Goal: Transaction & Acquisition: Book appointment/travel/reservation

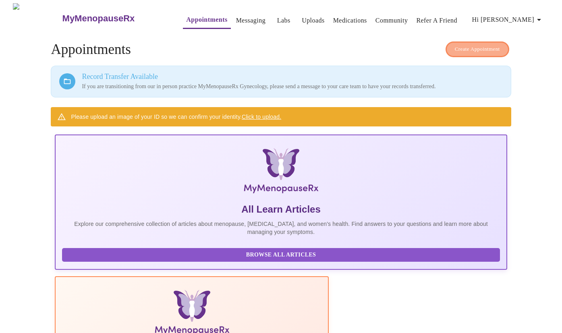
click at [466, 45] on span "Create Appointment" at bounding box center [477, 49] width 45 height 9
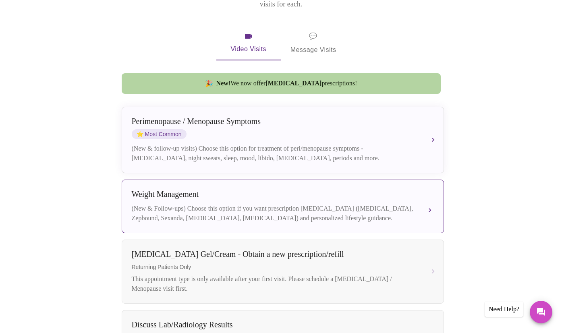
scroll to position [162, 0]
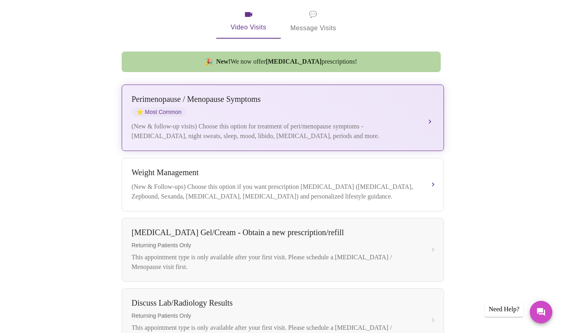
click at [386, 122] on div "(New & follow-up visits) Choose this option for treatment of peri/menopause sym…" at bounding box center [275, 131] width 286 height 19
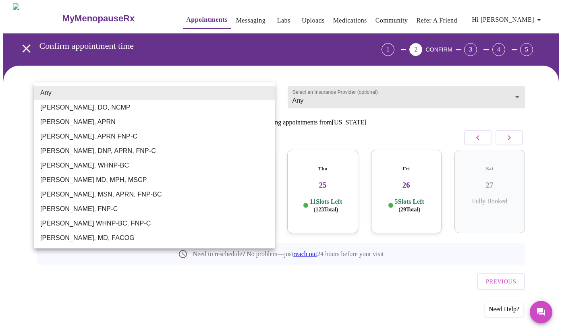
drag, startPoint x: 247, startPoint y: 95, endPoint x: 243, endPoint y: 96, distance: 4.9
click at [247, 95] on body "MyMenopauseRx Appointments Messaging Labs Uploads Medications Community Refer a…" at bounding box center [281, 166] width 556 height 327
click at [133, 148] on li "[PERSON_NAME], DNP, APRN, FNP-C" at bounding box center [154, 151] width 241 height 15
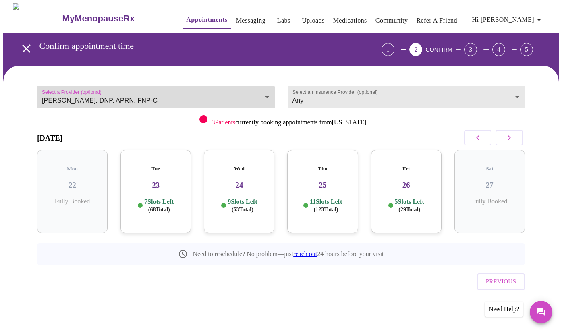
type input "[PERSON_NAME], DNP, APRN, FNP-C"
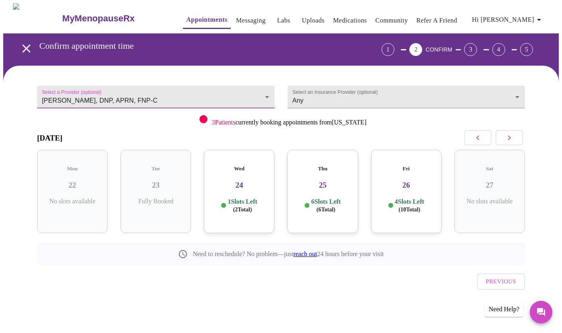
click at [258, 198] on div "1 Slots Left ( 2 Total)" at bounding box center [239, 206] width 58 height 16
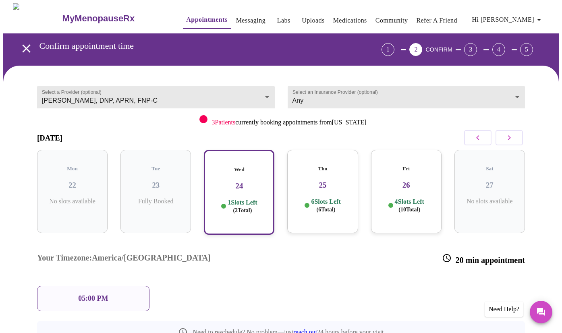
scroll to position [0, 0]
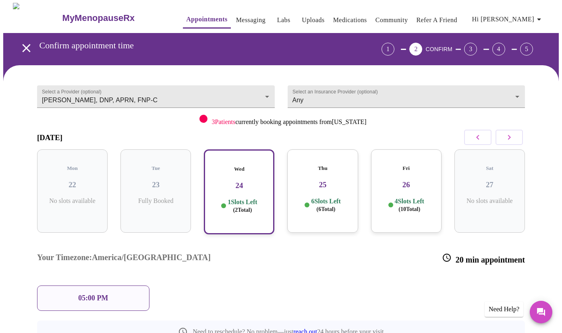
click at [333, 205] on div "Thu 25 6 Slots Left ( 6 Total)" at bounding box center [322, 190] width 70 height 83
